Goal: Task Accomplishment & Management: Use online tool/utility

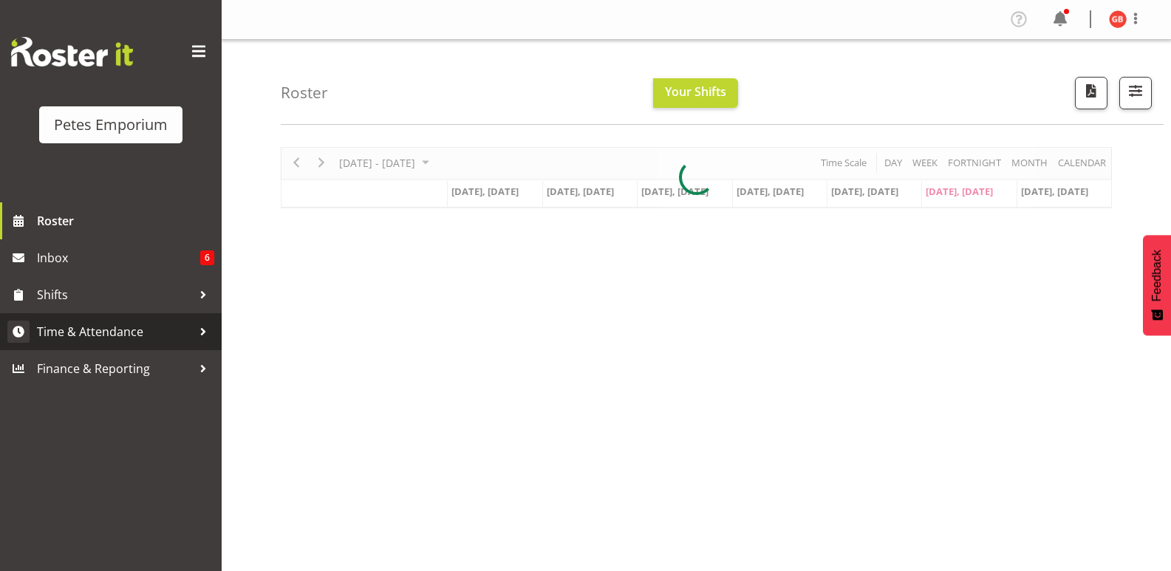
click at [118, 324] on span "Time & Attendance" at bounding box center [114, 332] width 155 height 22
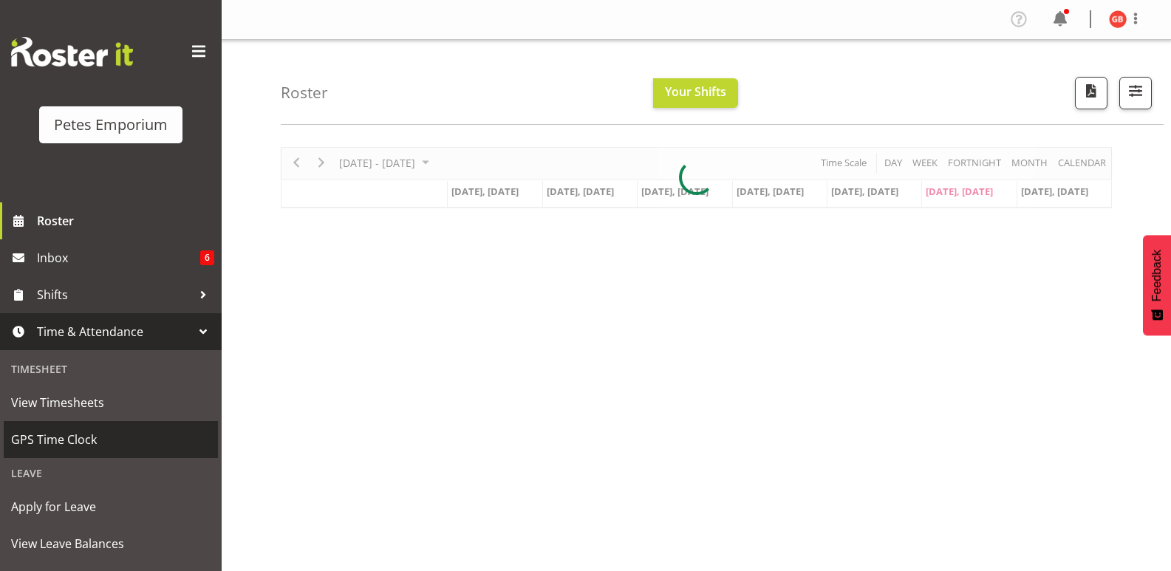
click at [69, 437] on span "GPS Time Clock" at bounding box center [111, 440] width 200 height 22
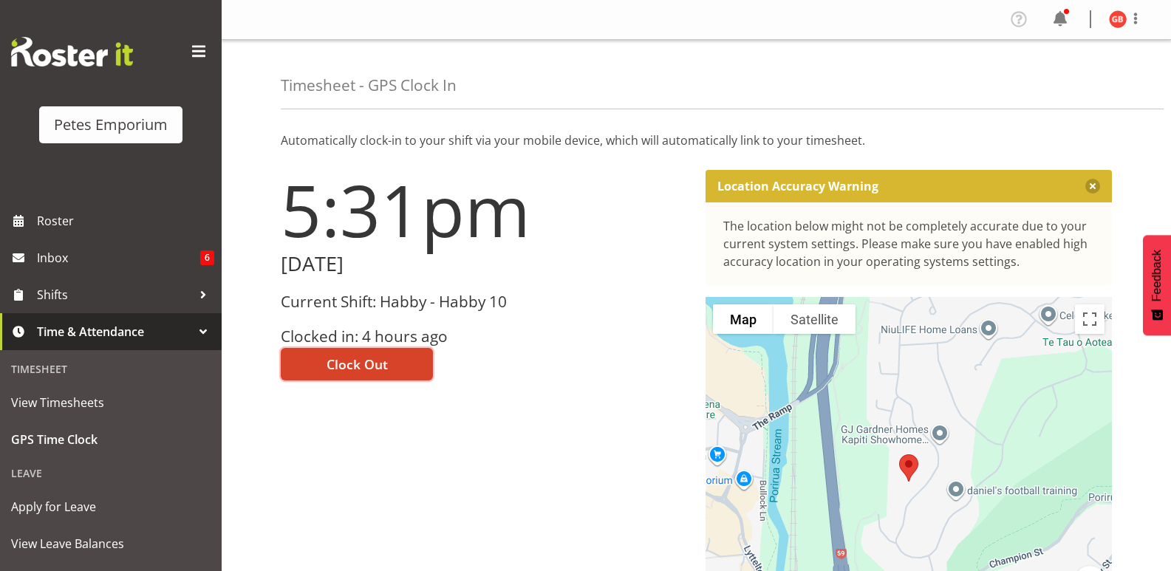
click at [395, 361] on button "Clock Out" at bounding box center [357, 364] width 152 height 33
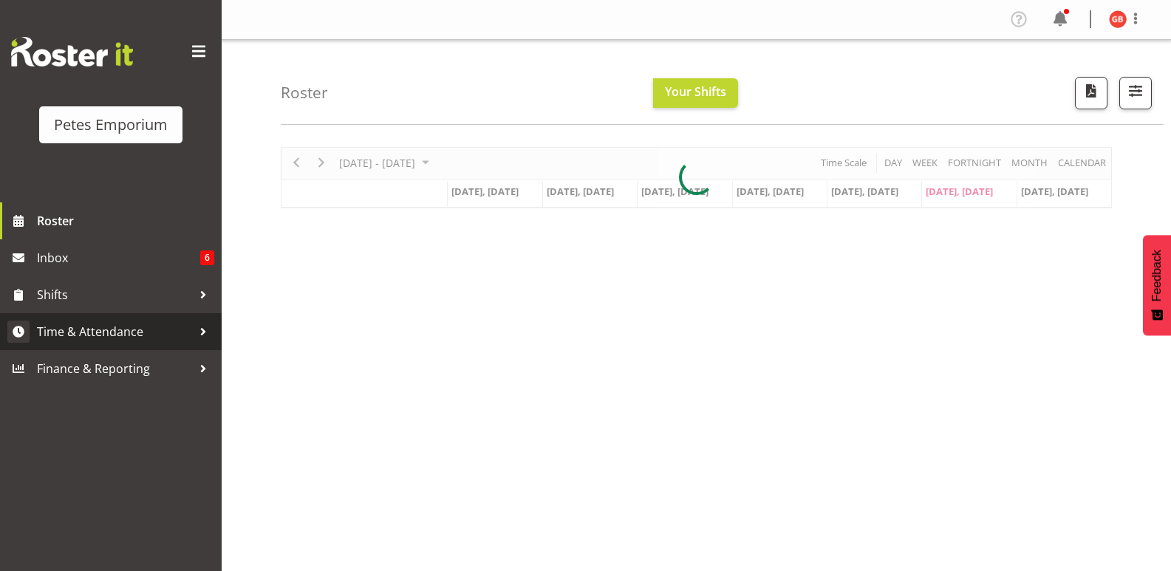
click at [126, 329] on span "Time & Attendance" at bounding box center [114, 332] width 155 height 22
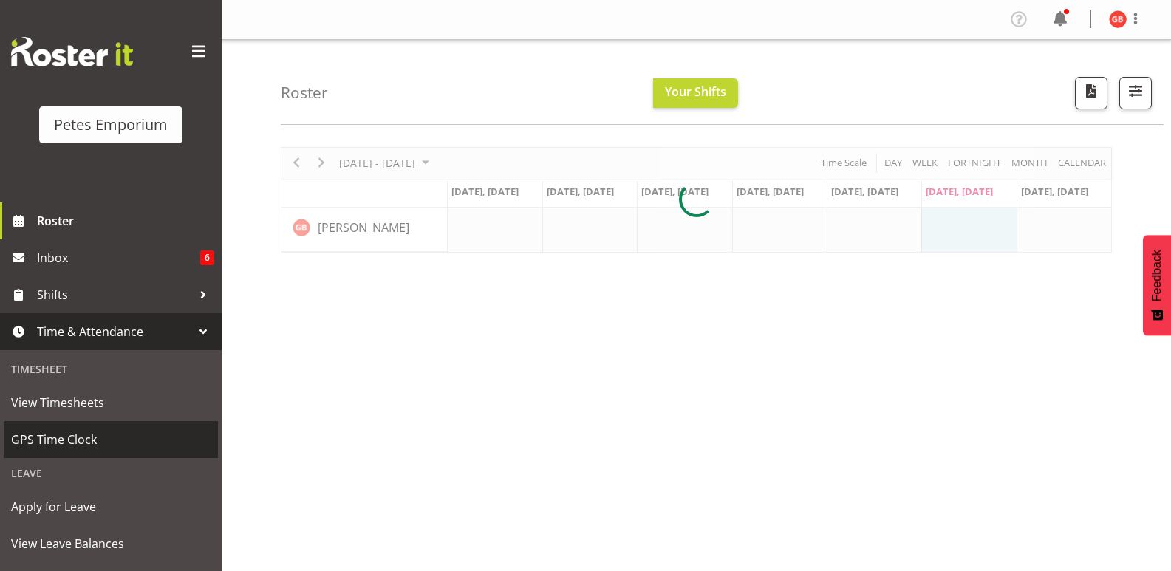
click at [88, 431] on span "GPS Time Clock" at bounding box center [111, 440] width 200 height 22
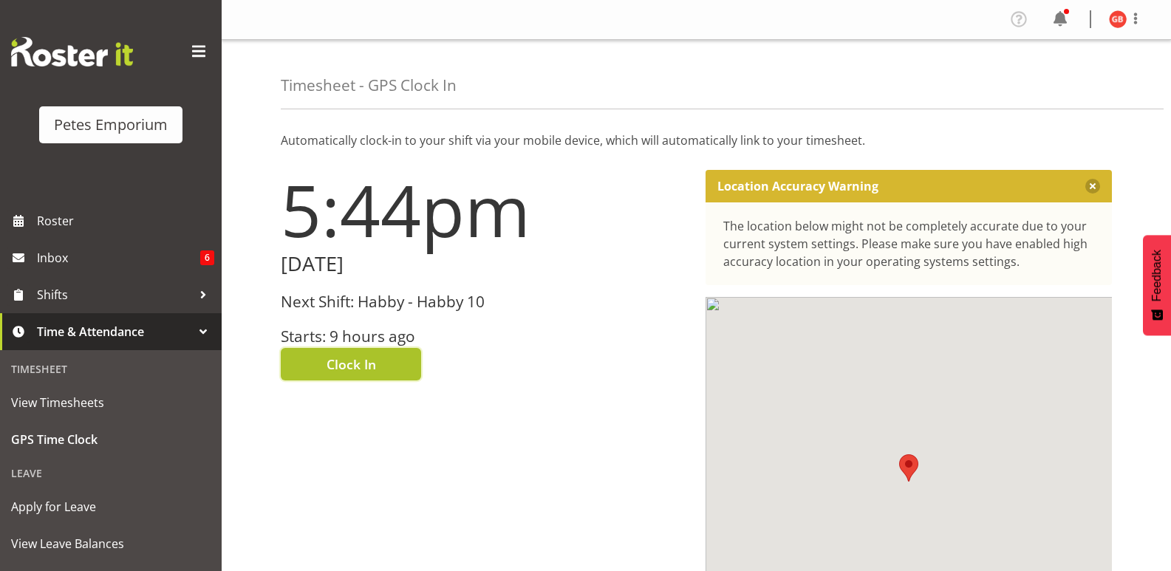
click at [347, 359] on span "Clock In" at bounding box center [352, 364] width 50 height 19
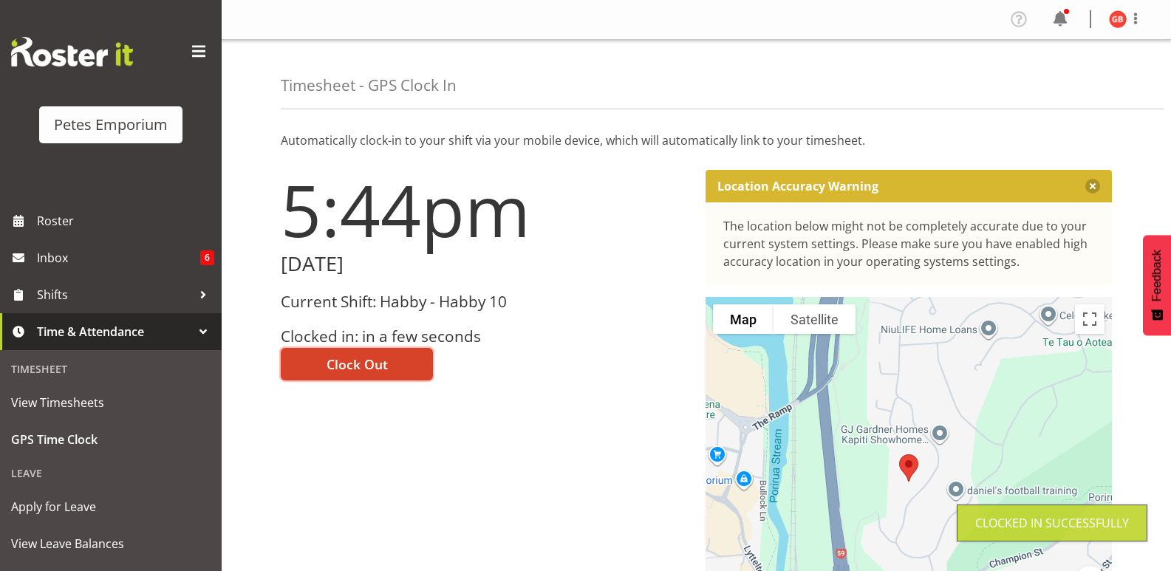
click at [378, 370] on span "Clock Out" at bounding box center [357, 364] width 61 height 19
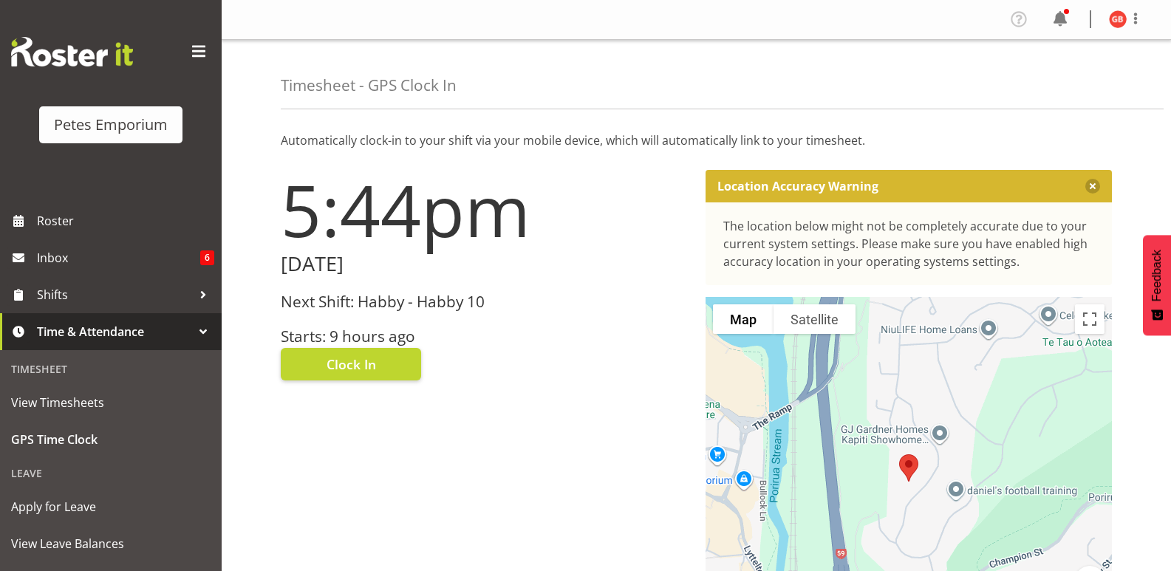
click at [1122, 25] on img at bounding box center [1118, 19] width 18 height 18
click at [1065, 78] on link "Log Out" at bounding box center [1074, 77] width 142 height 27
